Goal: Task Accomplishment & Management: Complete application form

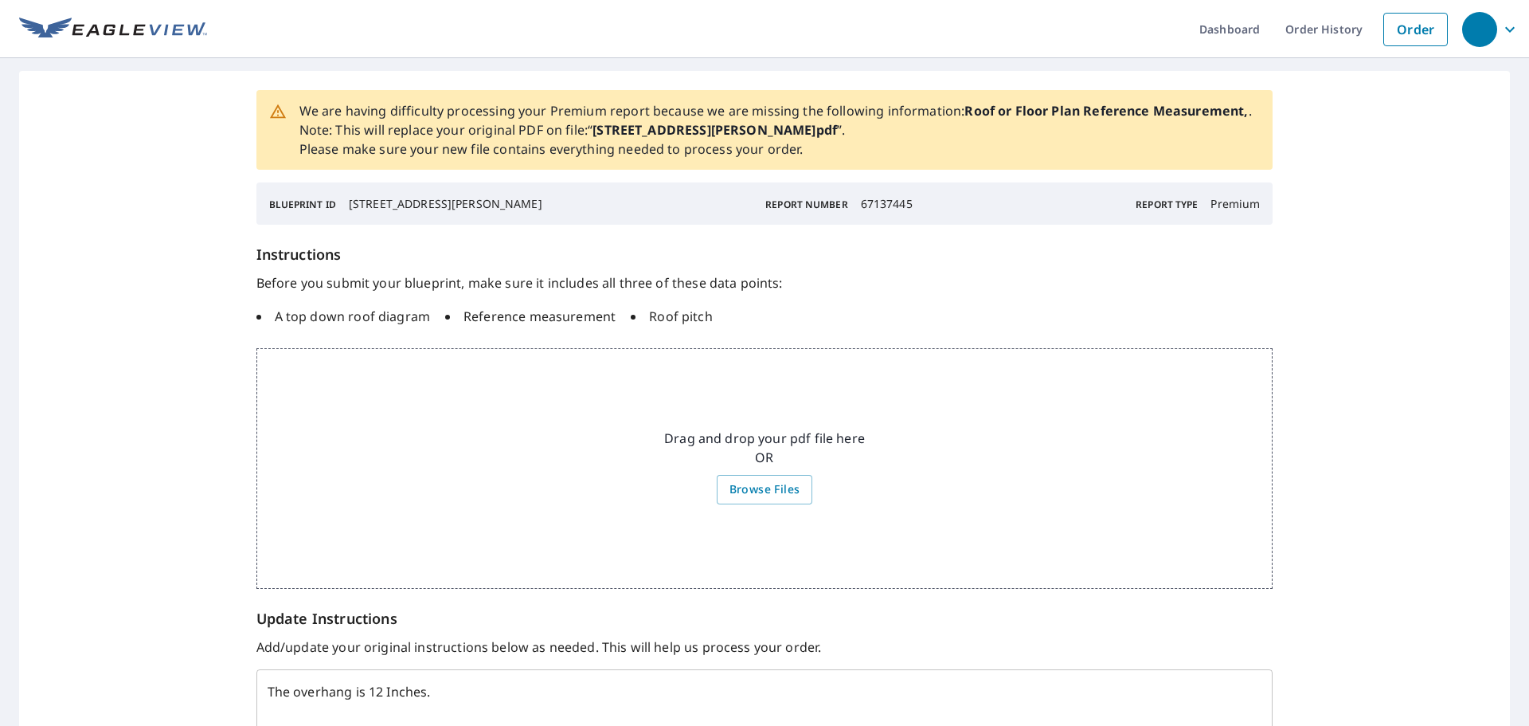
drag, startPoint x: 530, startPoint y: 204, endPoint x: 348, endPoint y: 207, distance: 181.6
click at [349, 207] on p "[STREET_ADDRESS][PERSON_NAME]" at bounding box center [446, 203] width 194 height 17
copy p "2686 Ellen Way, Decatur, GA 30032"
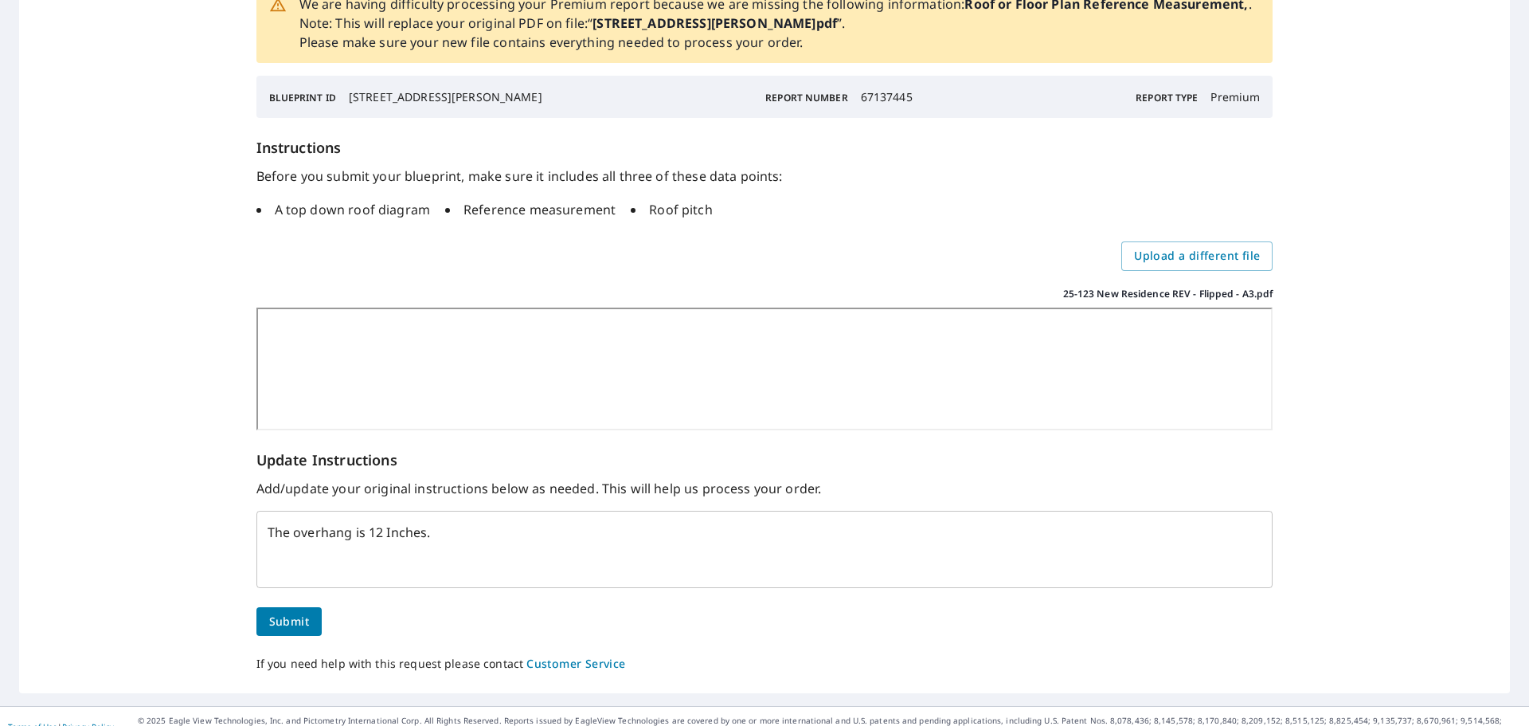
scroll to position [168, 0]
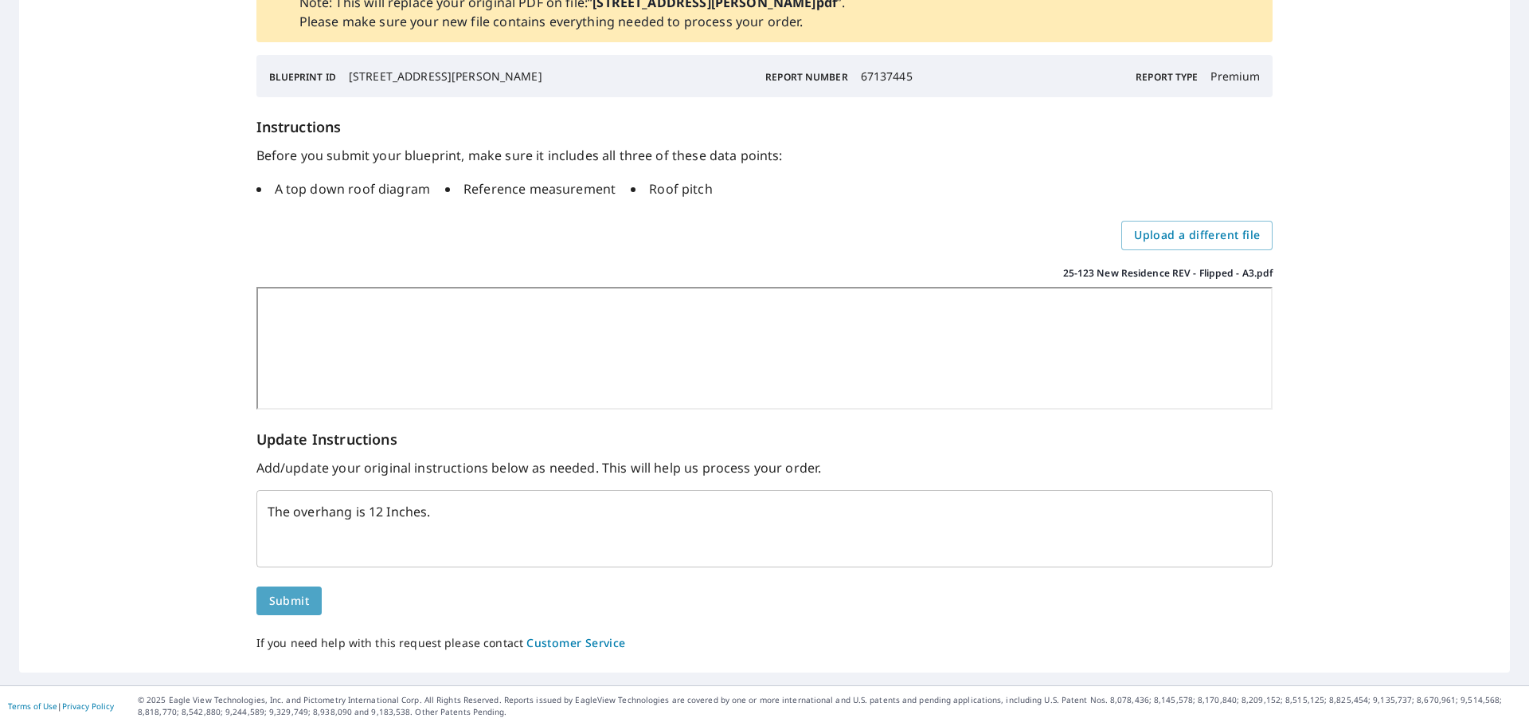
click at [291, 599] on span "Submit" at bounding box center [289, 601] width 40 height 20
click at [306, 597] on span "Submit" at bounding box center [289, 601] width 40 height 20
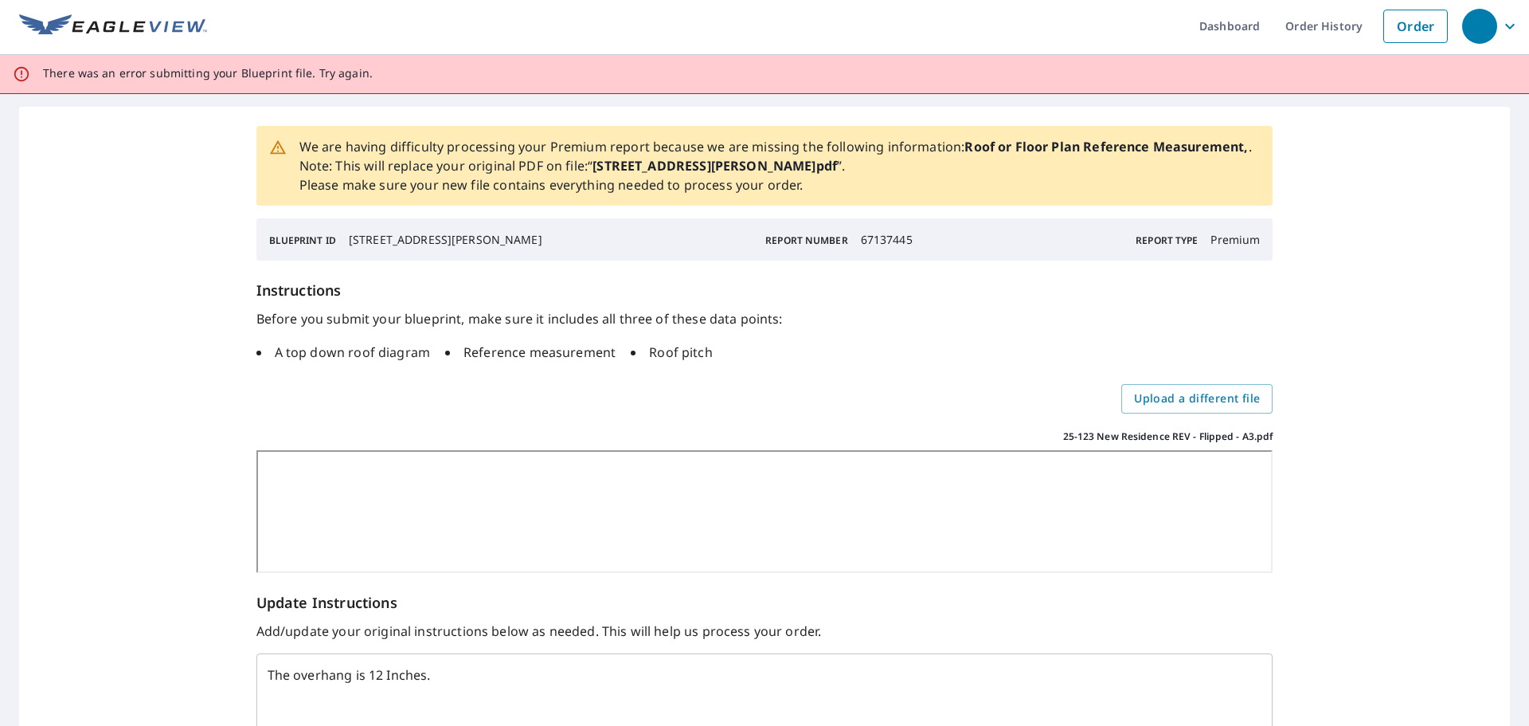
scroll to position [0, 0]
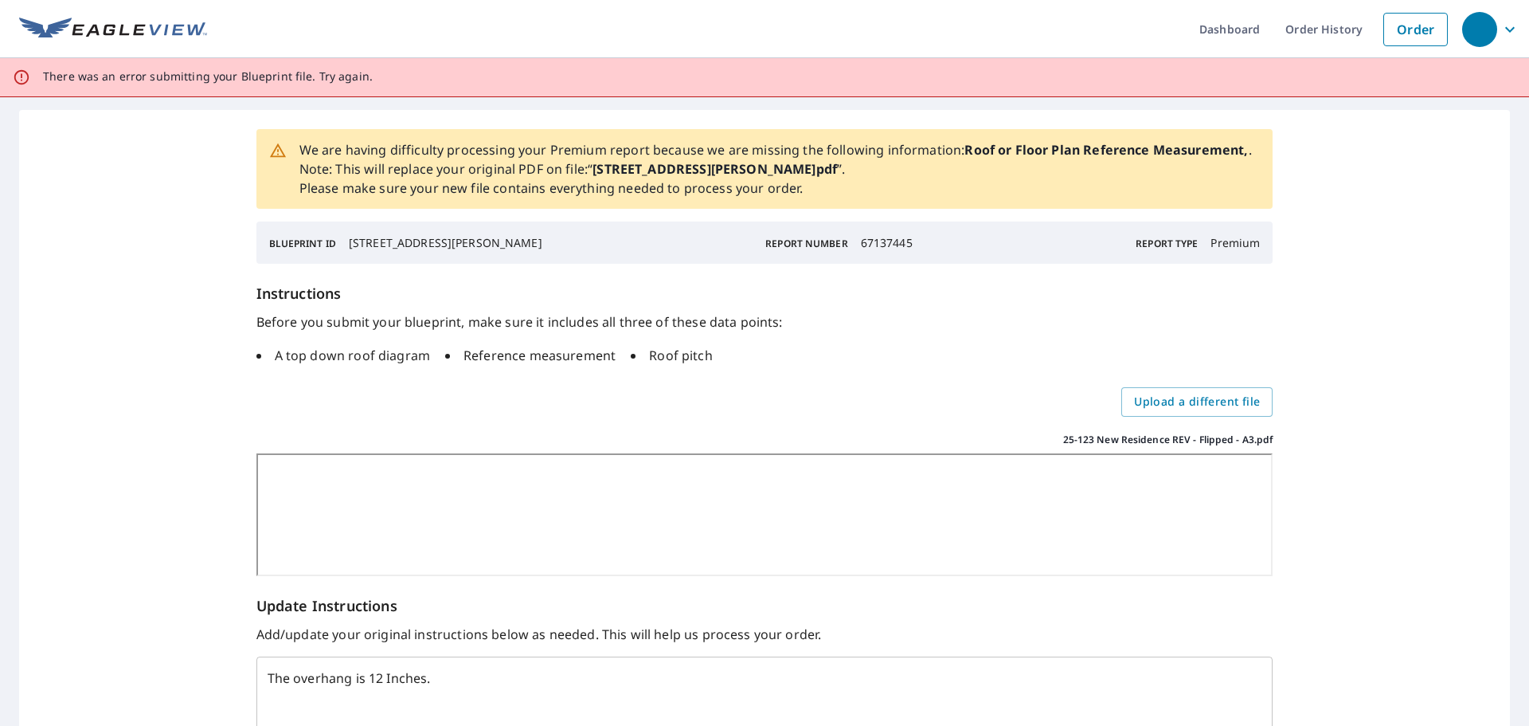
click at [465, 247] on p "2686 Ellen Way, Decatur, GA 30032 - Mark" at bounding box center [446, 242] width 194 height 17
drag, startPoint x: 465, startPoint y: 247, endPoint x: 342, endPoint y: 235, distance: 124.0
click at [342, 235] on div "Blueprint ID 2686 Ellen Way, Decatur, GA 30032 - Mark" at bounding box center [405, 242] width 273 height 17
copy p "2686 Ellen Way, Decatur, GA 30032"
click at [1145, 417] on div "Instructions Before you submit your blueprint, make sure it includes all three …" at bounding box center [764, 429] width 1017 height 293
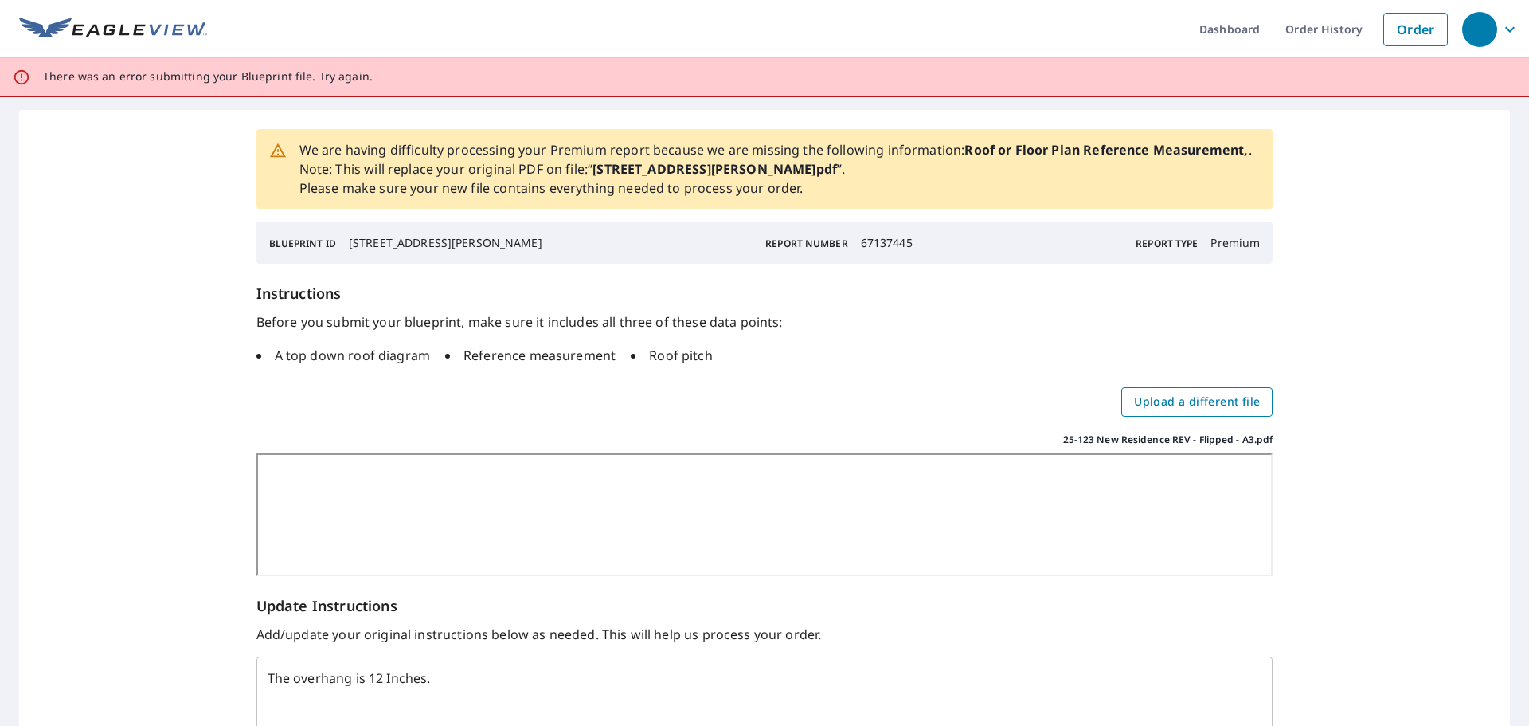
click at [1136, 407] on span "Upload a different file" at bounding box center [1197, 402] width 126 height 20
click at [0, 0] on input "Upload a different file" at bounding box center [0, 0] width 0 height 0
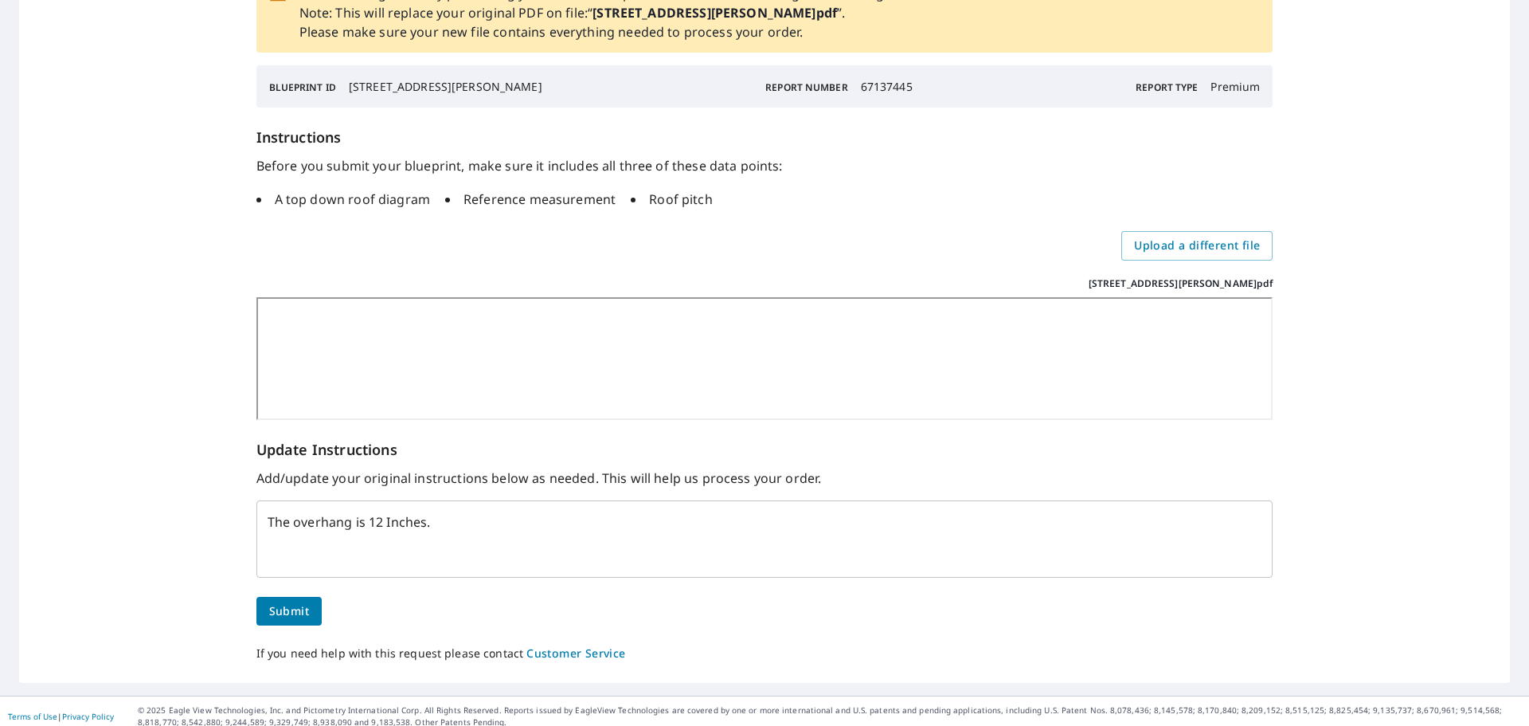
scroll to position [168, 0]
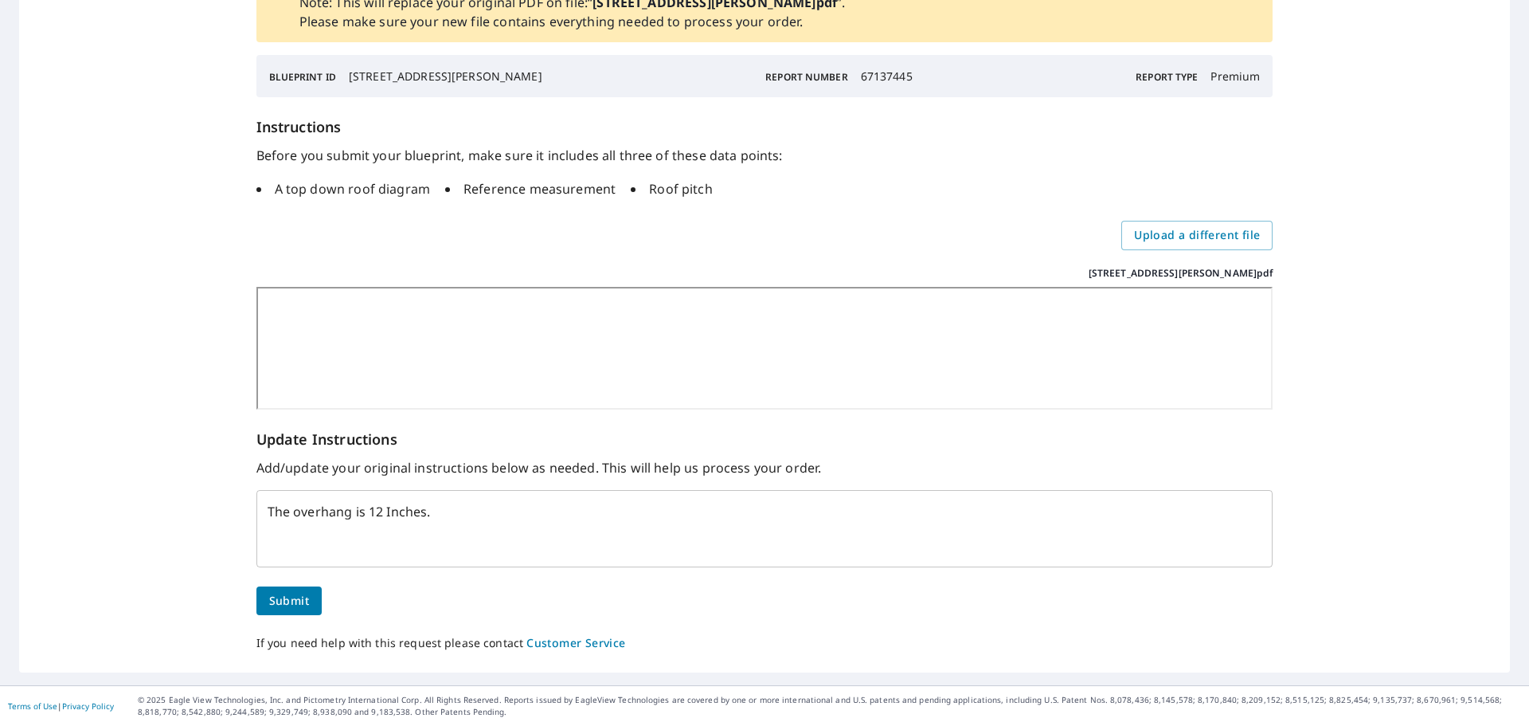
click at [284, 593] on span "Submit" at bounding box center [289, 601] width 40 height 20
click at [279, 596] on span "Submit" at bounding box center [289, 601] width 40 height 20
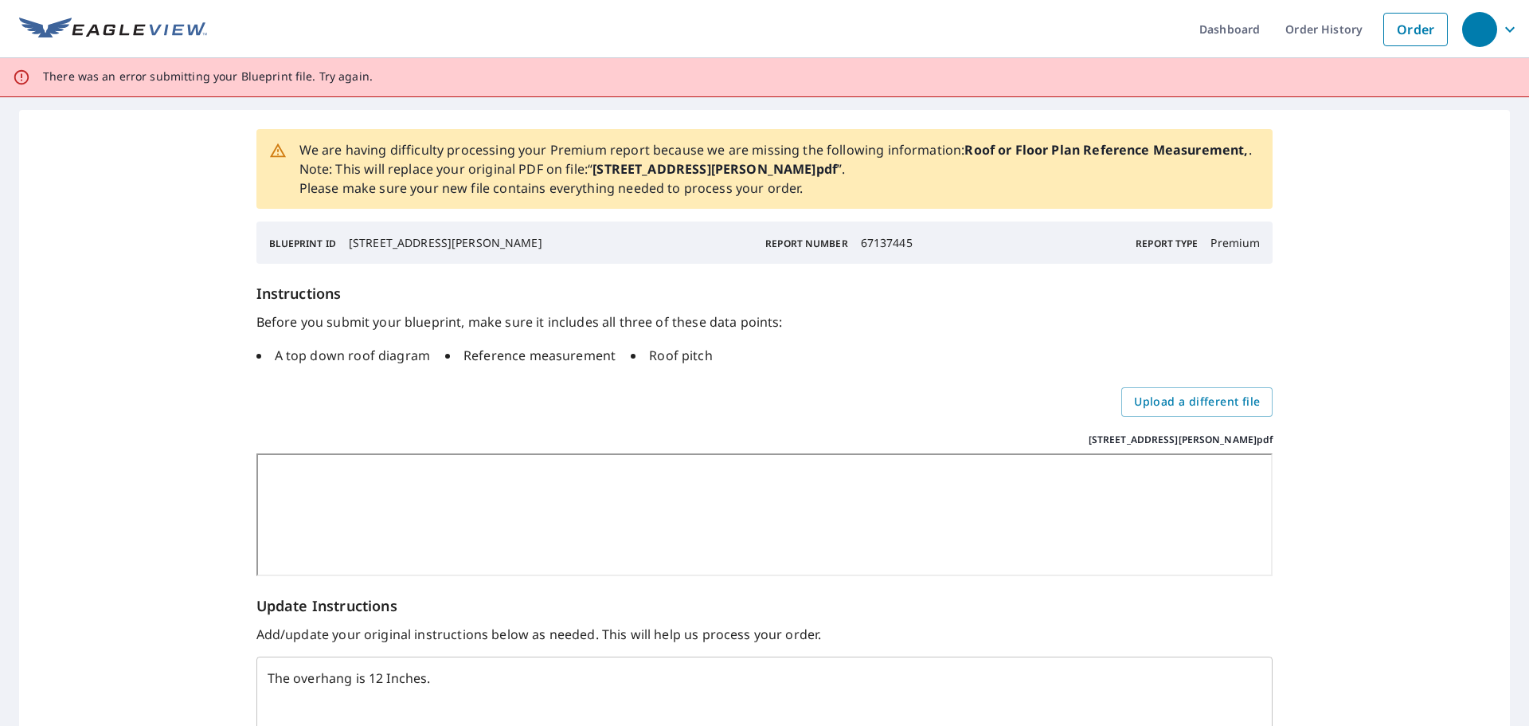
scroll to position [0, 0]
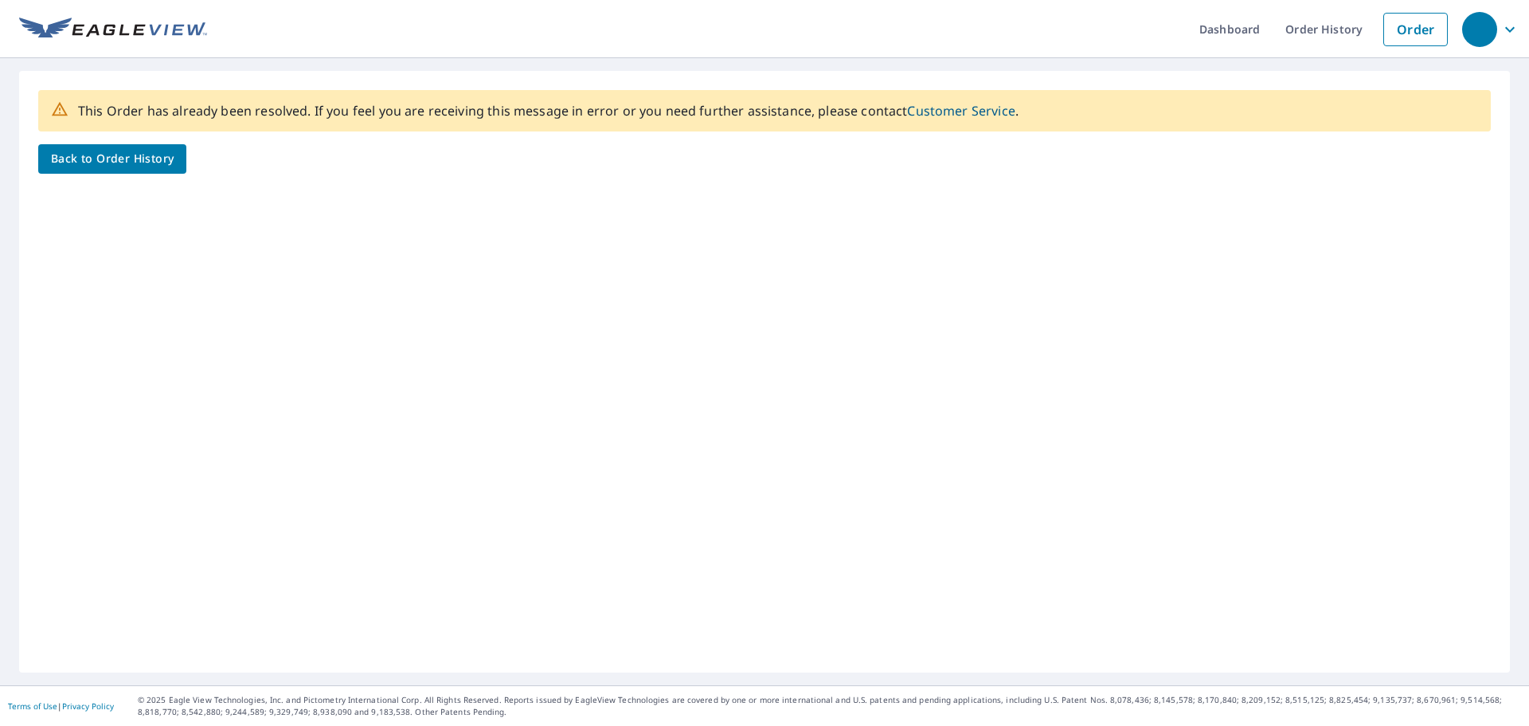
click at [133, 165] on span "Back to Order History" at bounding box center [112, 159] width 123 height 20
